Goal: Task Accomplishment & Management: Complete application form

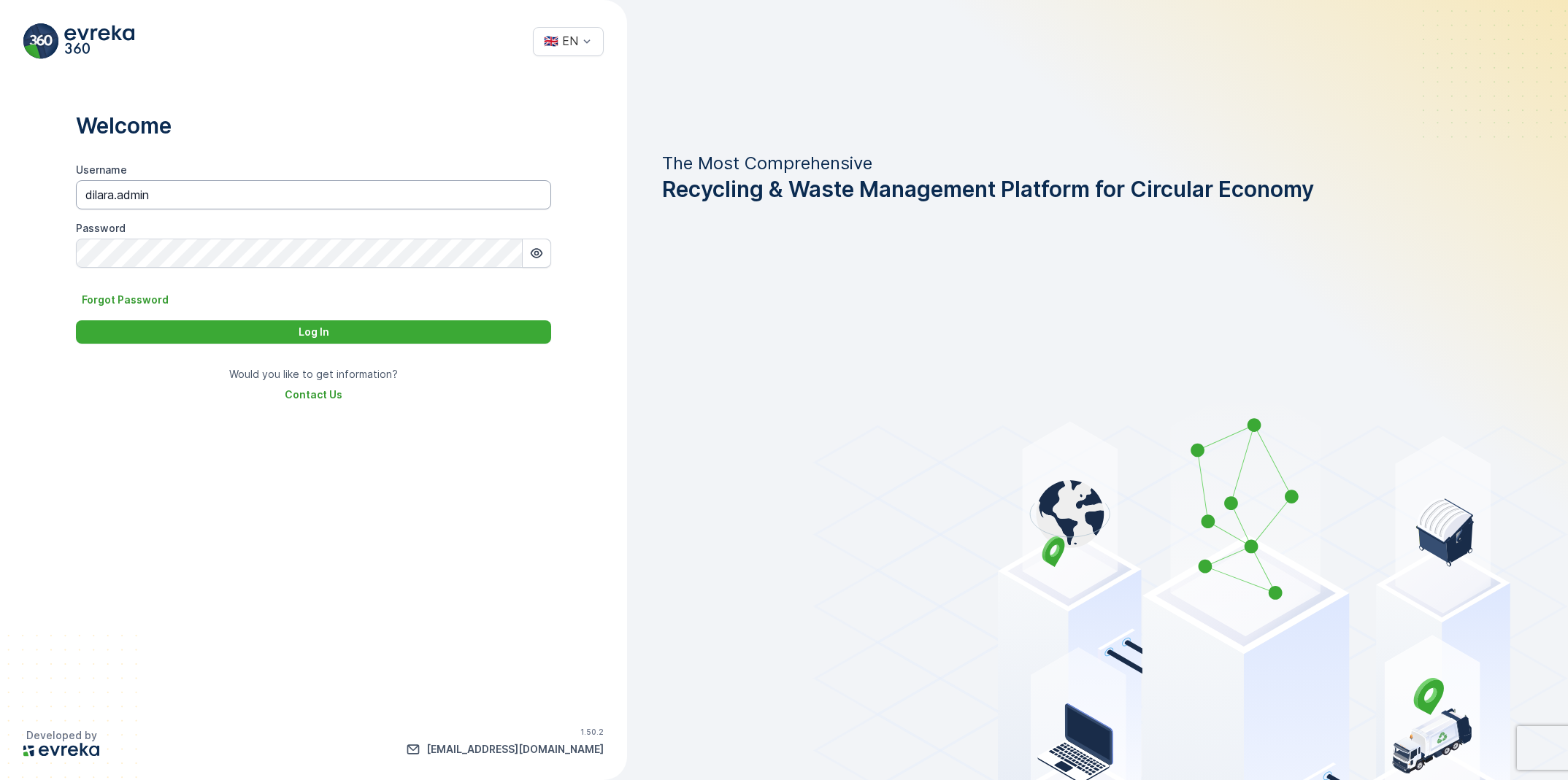
click at [182, 205] on input "dilara.admin" at bounding box center [313, 195] width 475 height 29
paste input "serkan.aytek"
click at [115, 198] on input "serkan.aytekin" at bounding box center [313, 195] width 475 height 29
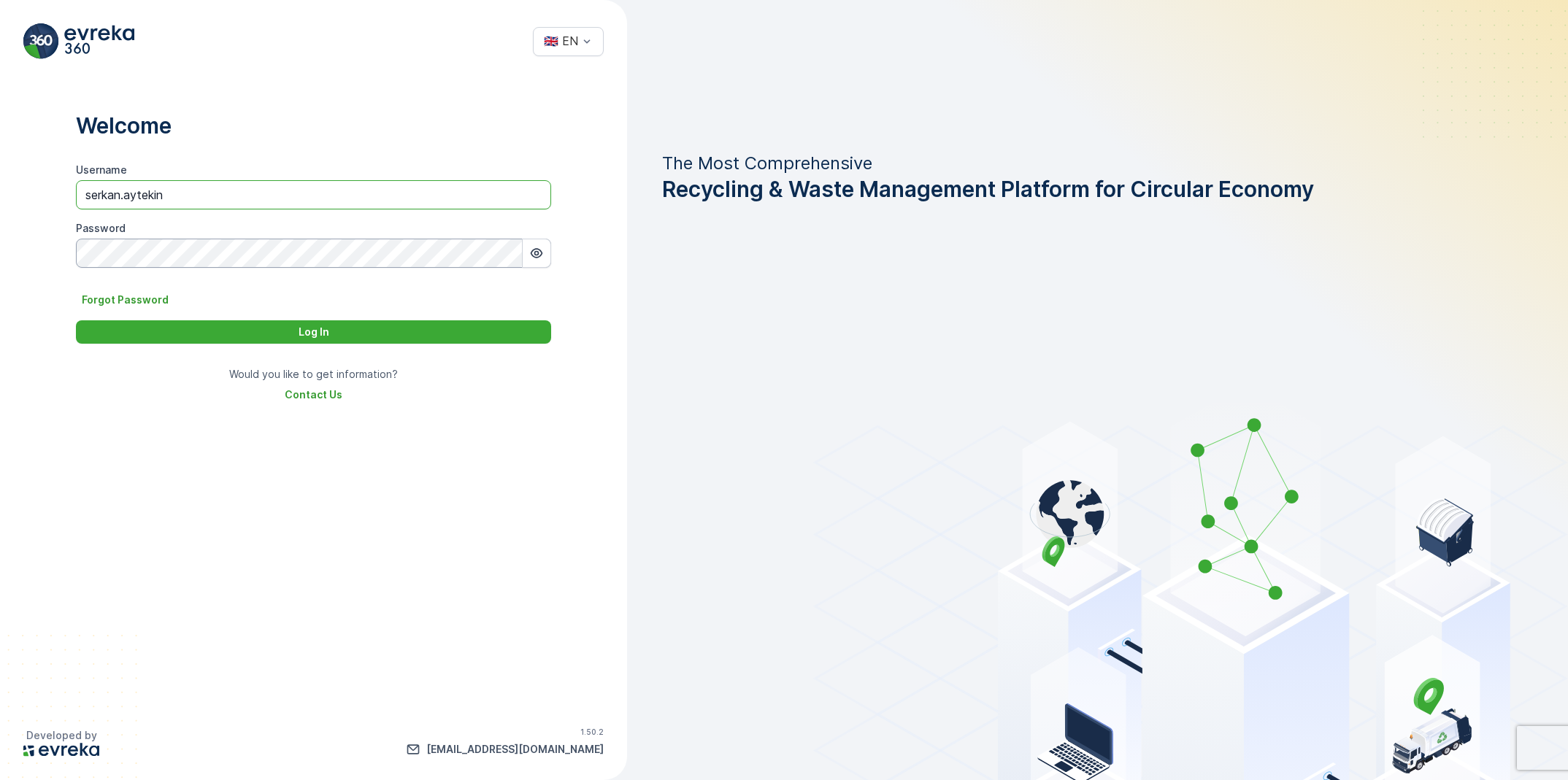
type input "serkan.aytekin"
click at [76, 321] on button "Log In" at bounding box center [313, 332] width 475 height 24
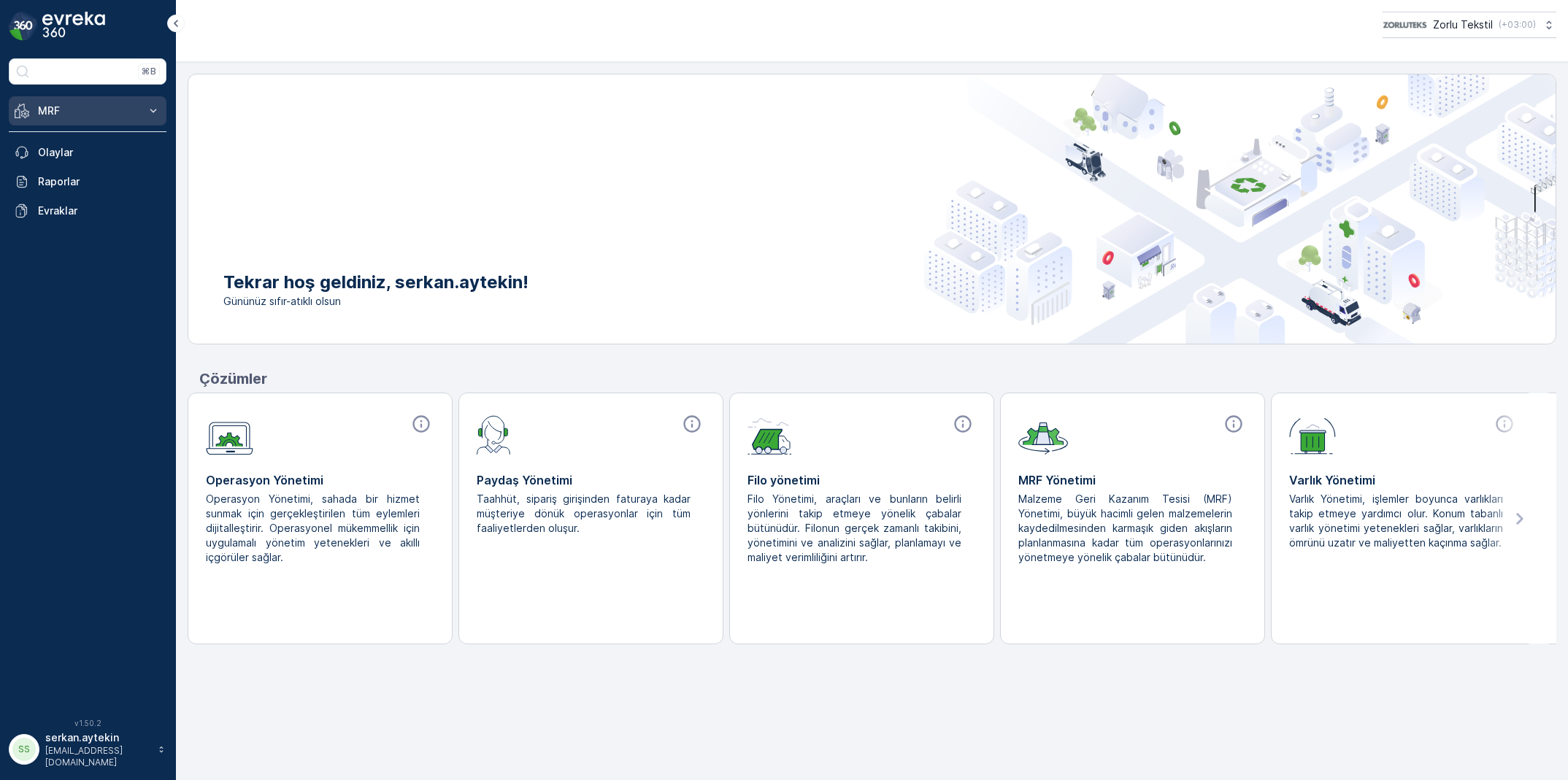
click at [71, 123] on button "MRF" at bounding box center [87, 110] width 158 height 29
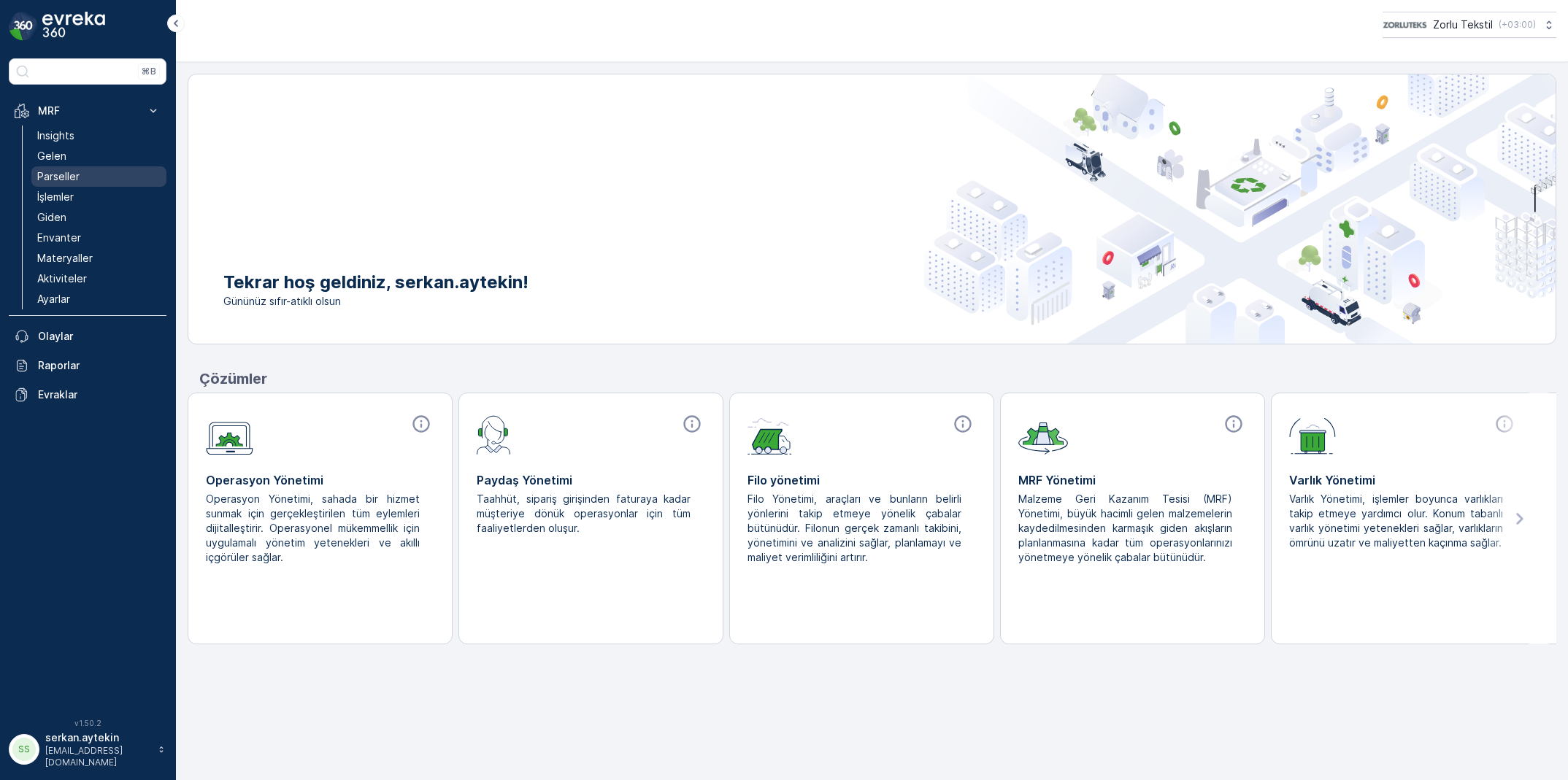
click at [74, 178] on p "Parseller" at bounding box center [58, 176] width 42 height 15
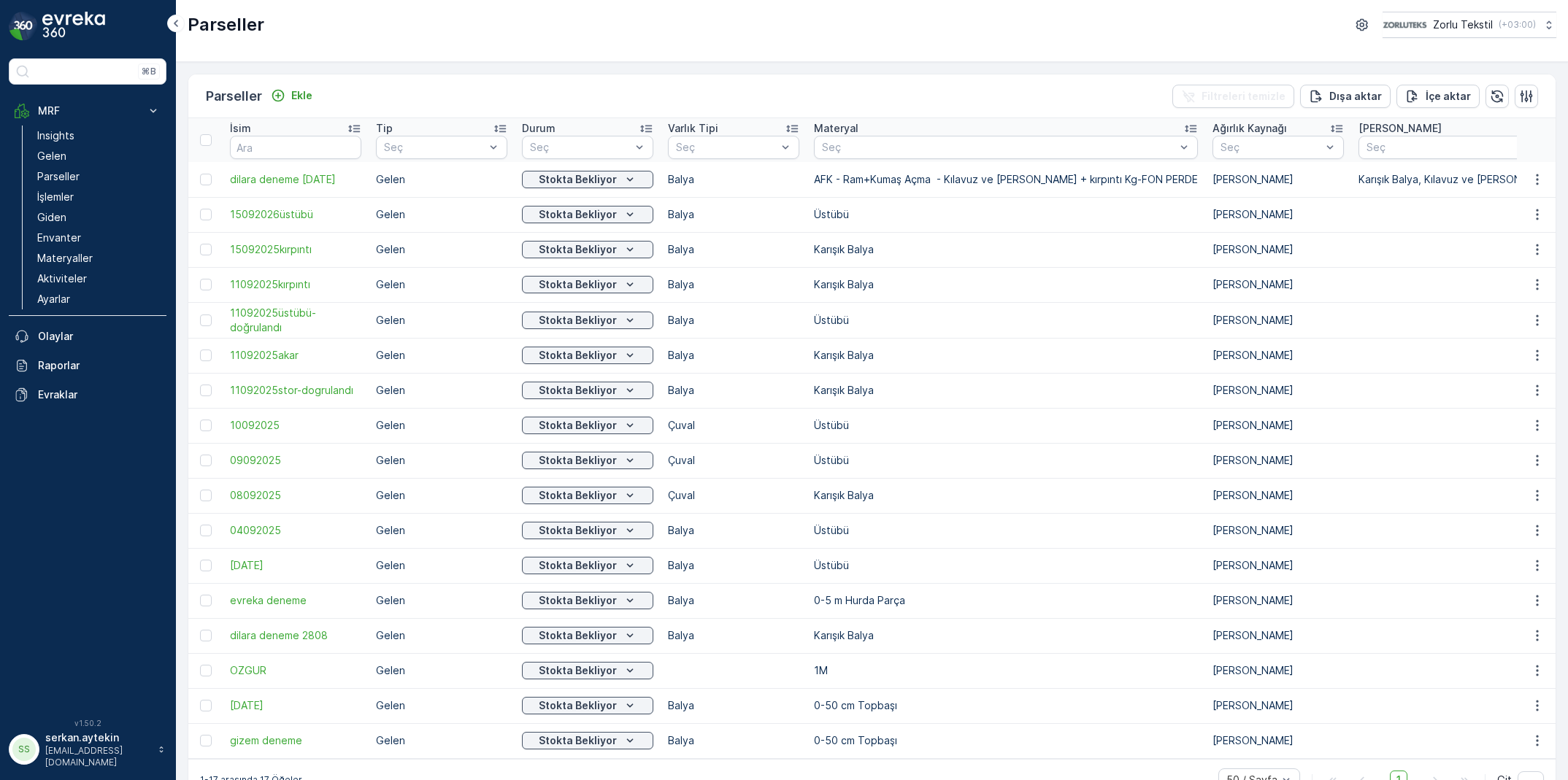
click at [275, 95] on icon "Ekle" at bounding box center [279, 96] width 12 height 12
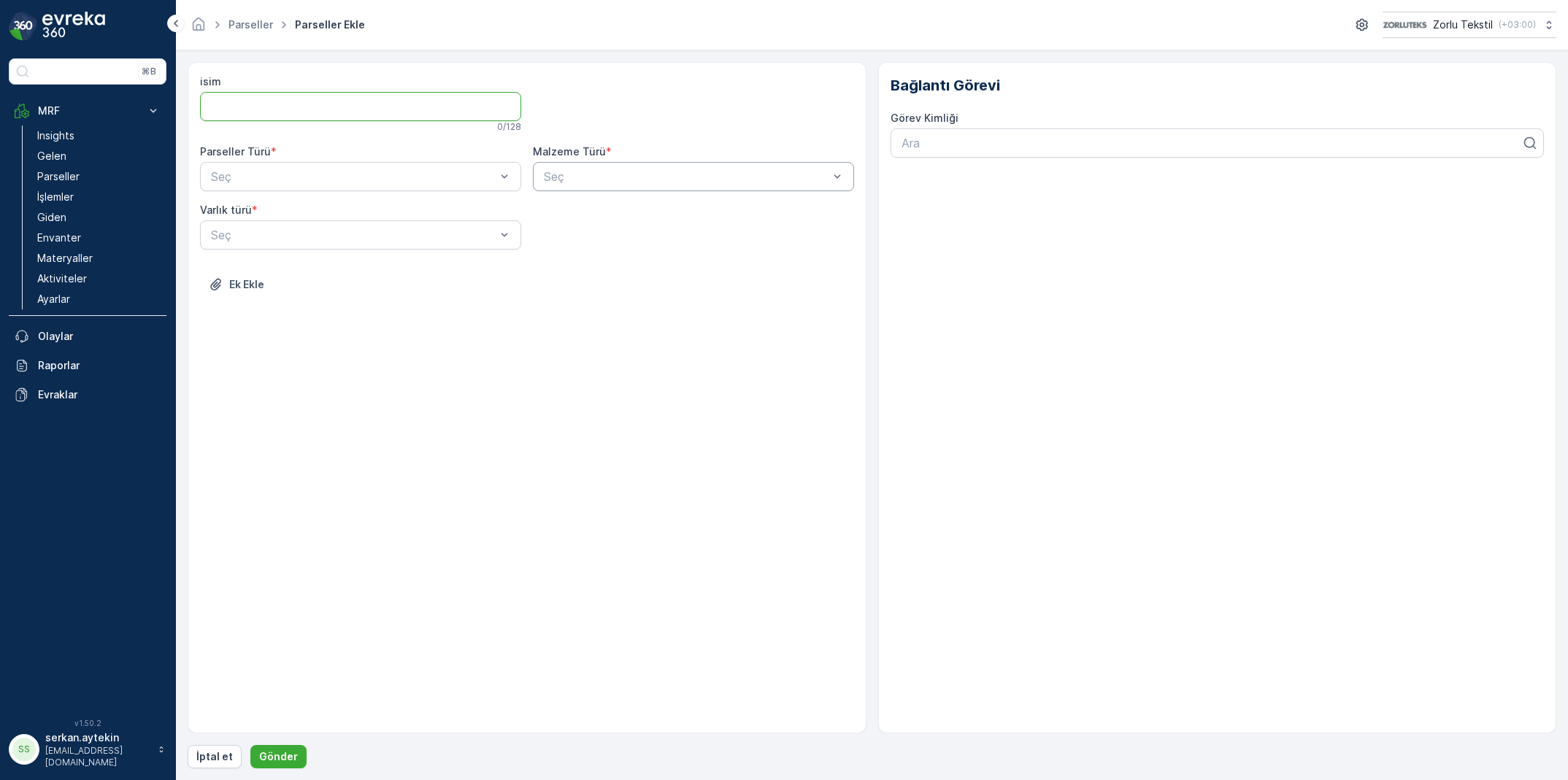
click at [279, 100] on input "isim" at bounding box center [360, 106] width 321 height 29
type input "dilara deneme"
click at [261, 160] on div "Parseller Türü * Seç" at bounding box center [360, 170] width 321 height 47
click at [271, 216] on div "Gelen" at bounding box center [360, 215] width 304 height 13
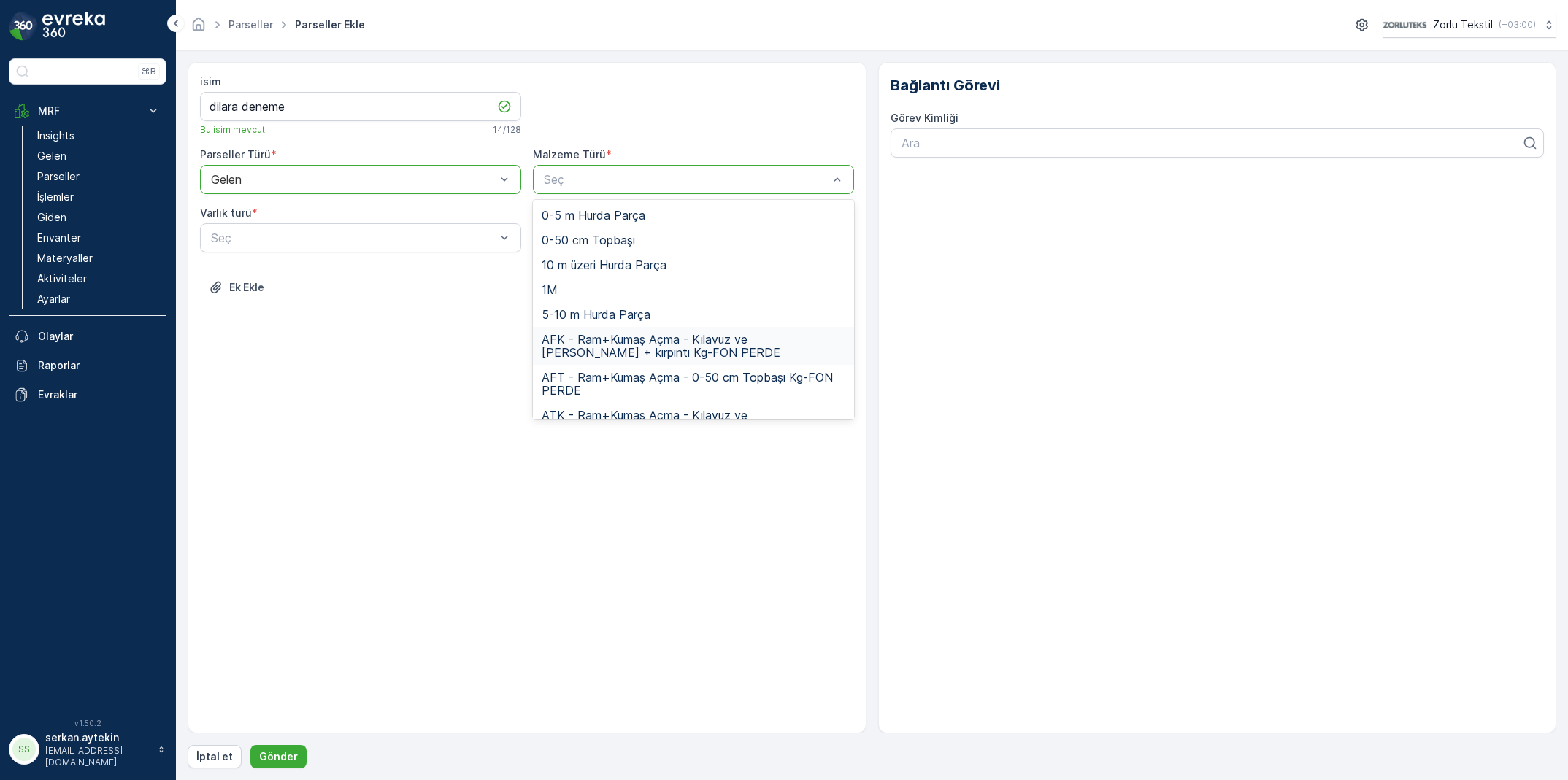
click at [635, 353] on span "AFK - Ram+Kumaş Açma - Kılavuz ve [PERSON_NAME] + kırpıntı Kg-FON PERDE" at bounding box center [693, 346] width 304 height 26
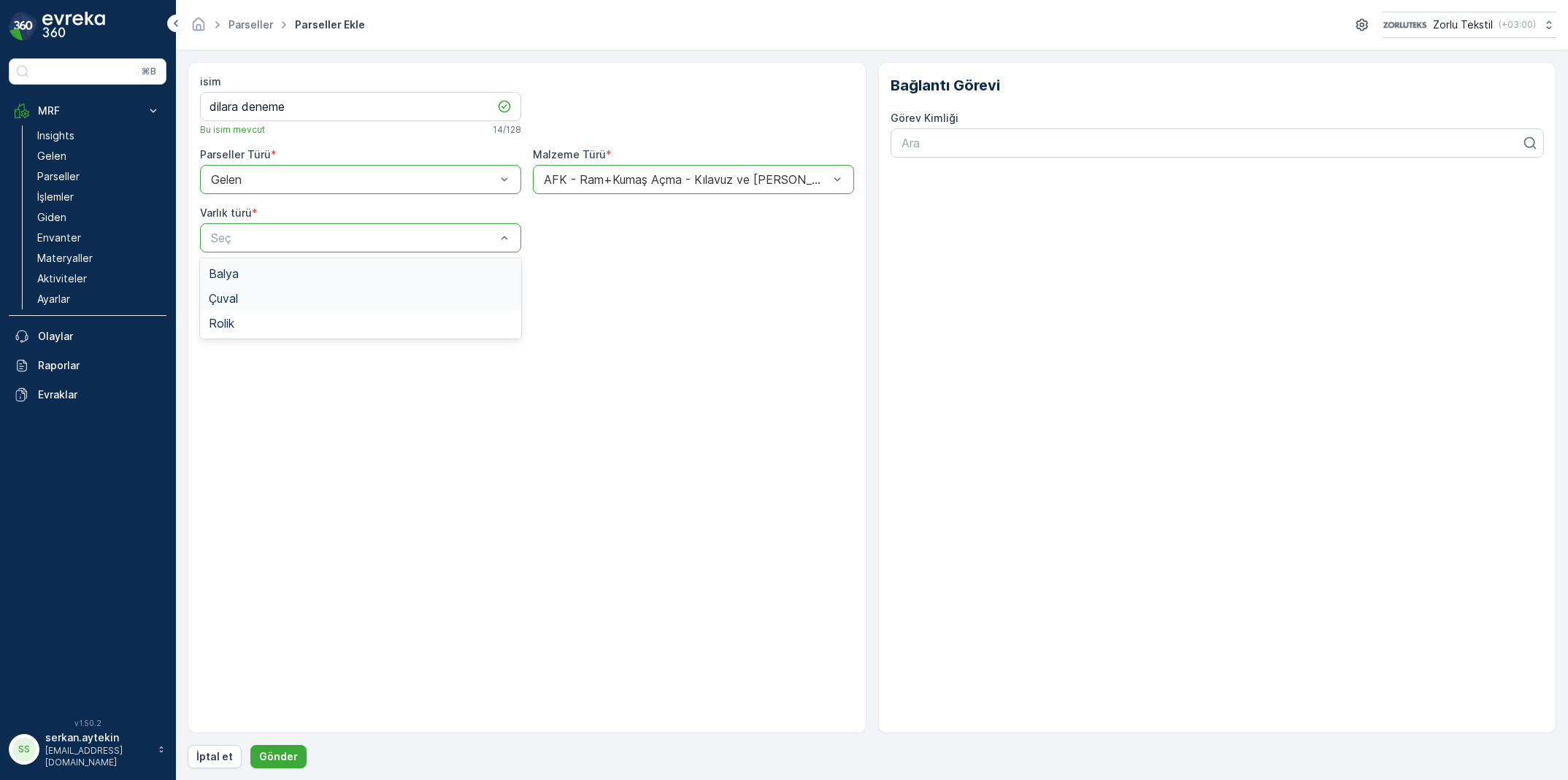
click at [409, 271] on div "Balya" at bounding box center [360, 273] width 304 height 13
click at [278, 753] on p "Gönder" at bounding box center [279, 757] width 39 height 15
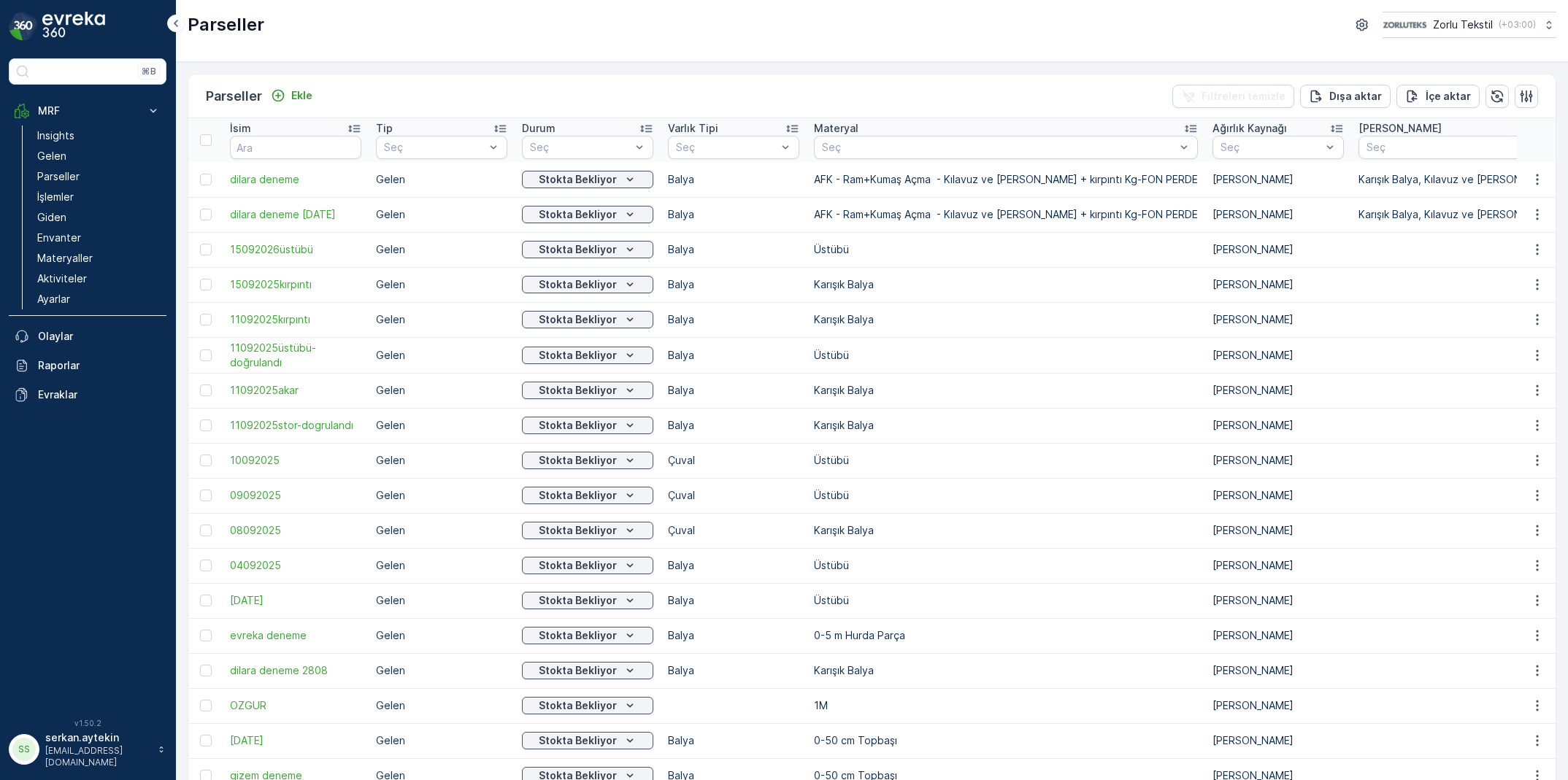
click at [25, 753] on div "SS" at bounding box center [24, 749] width 24 height 24
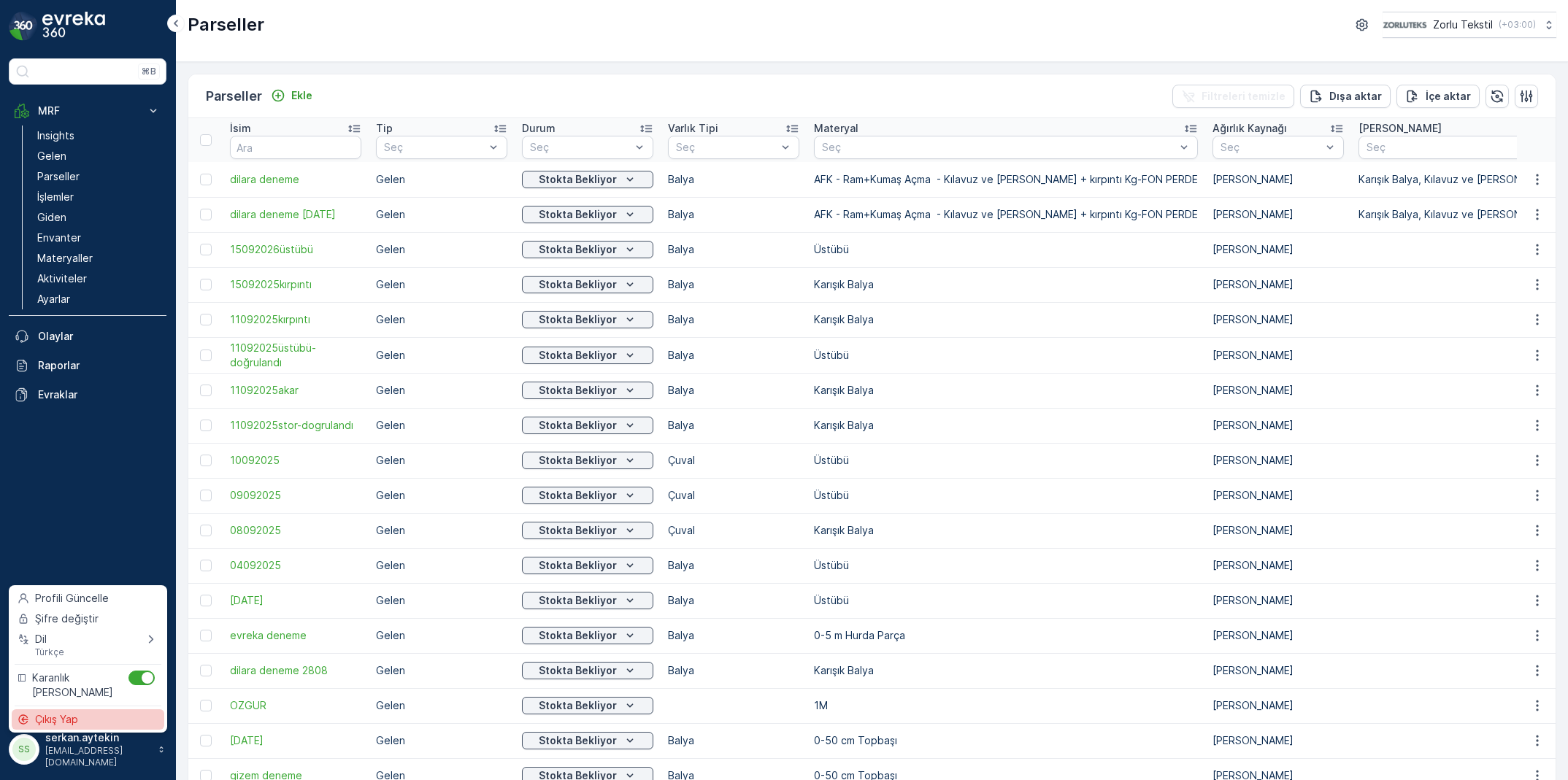
click at [94, 722] on div "Çıkış Yap" at bounding box center [87, 719] width 152 height 20
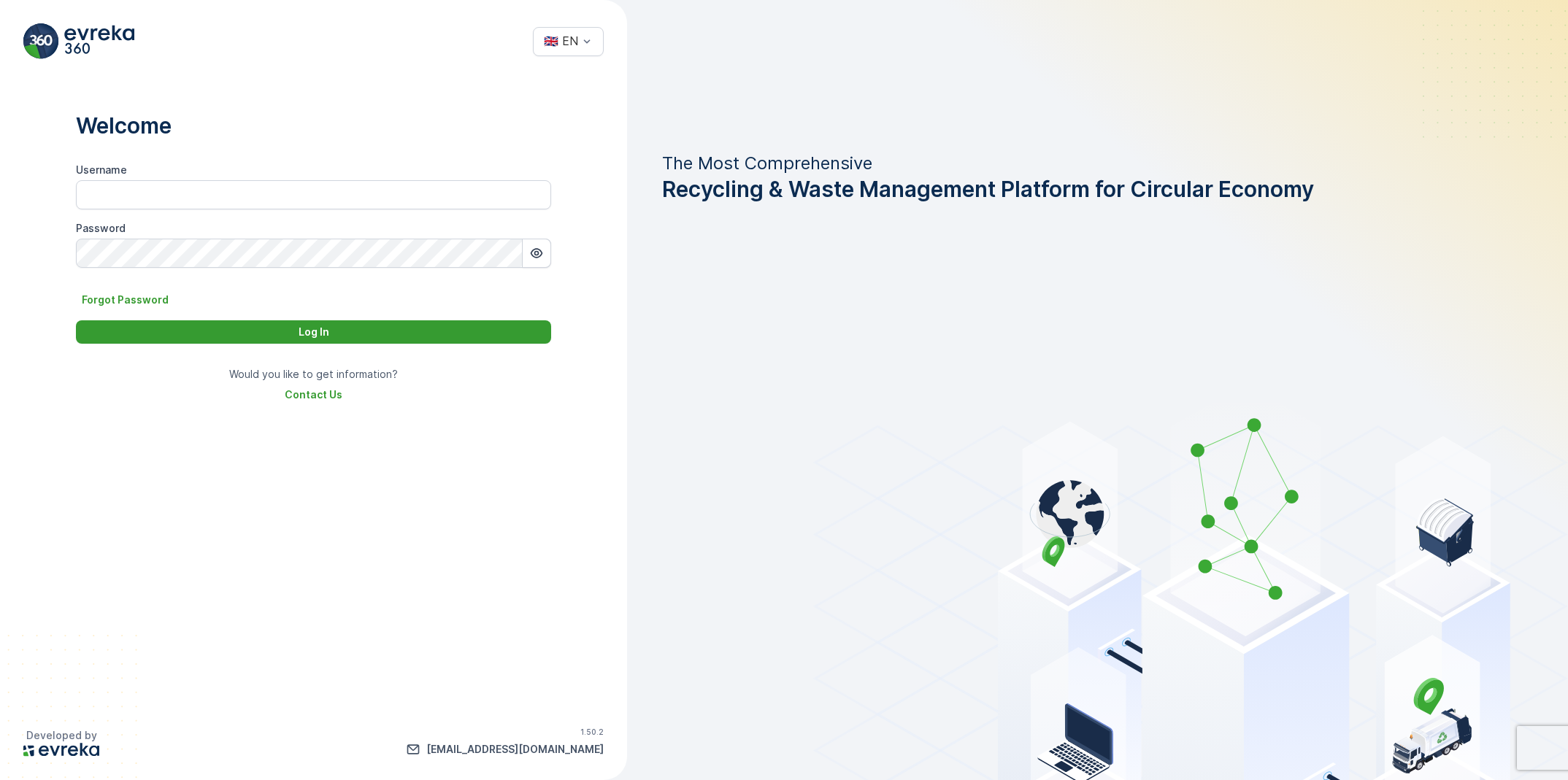
type input "dilara.admin"
click at [265, 341] on button "Log In" at bounding box center [313, 332] width 475 height 24
